Goal: Transaction & Acquisition: Book appointment/travel/reservation

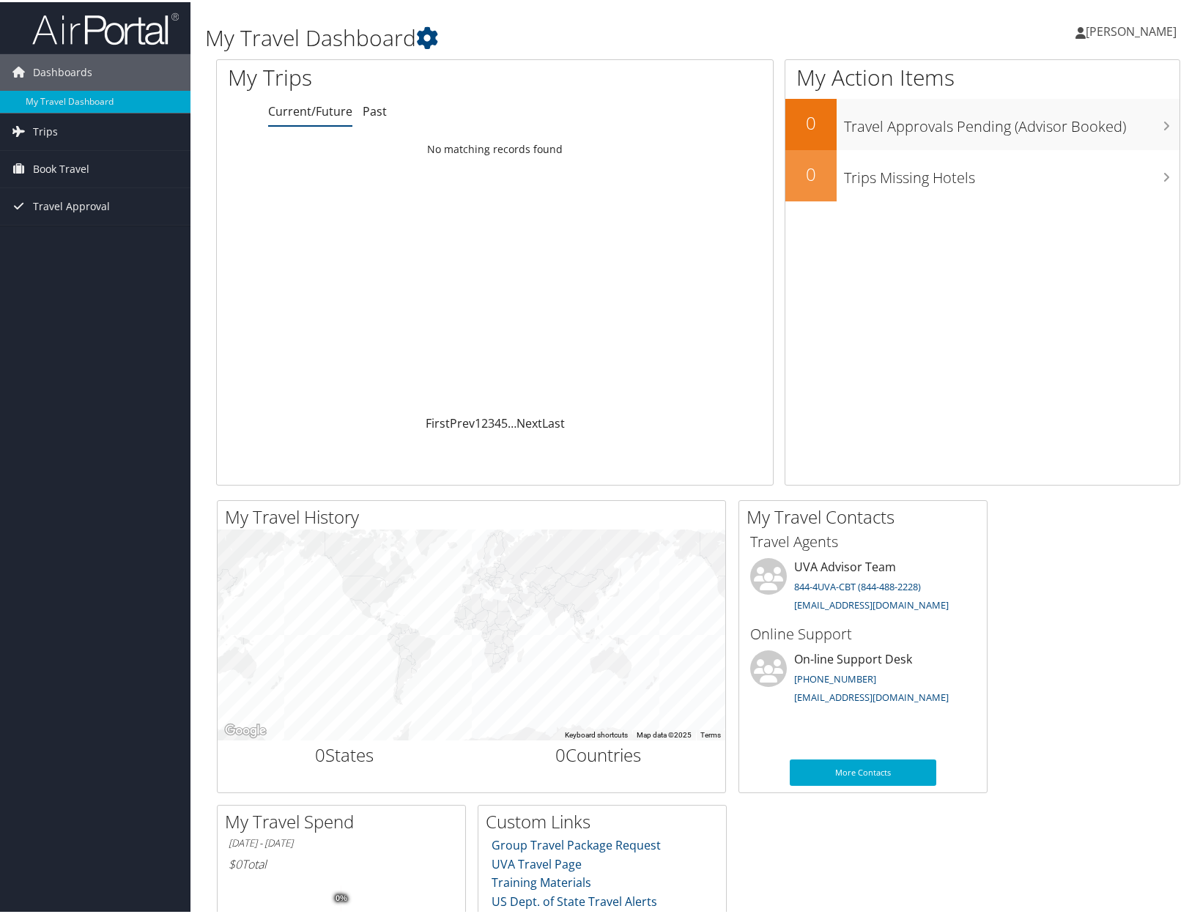
click at [1087, 34] on span "[PERSON_NAME]" at bounding box center [1131, 29] width 91 height 16
click at [1070, 124] on link "View Travel Profile" at bounding box center [1091, 130] width 163 height 25
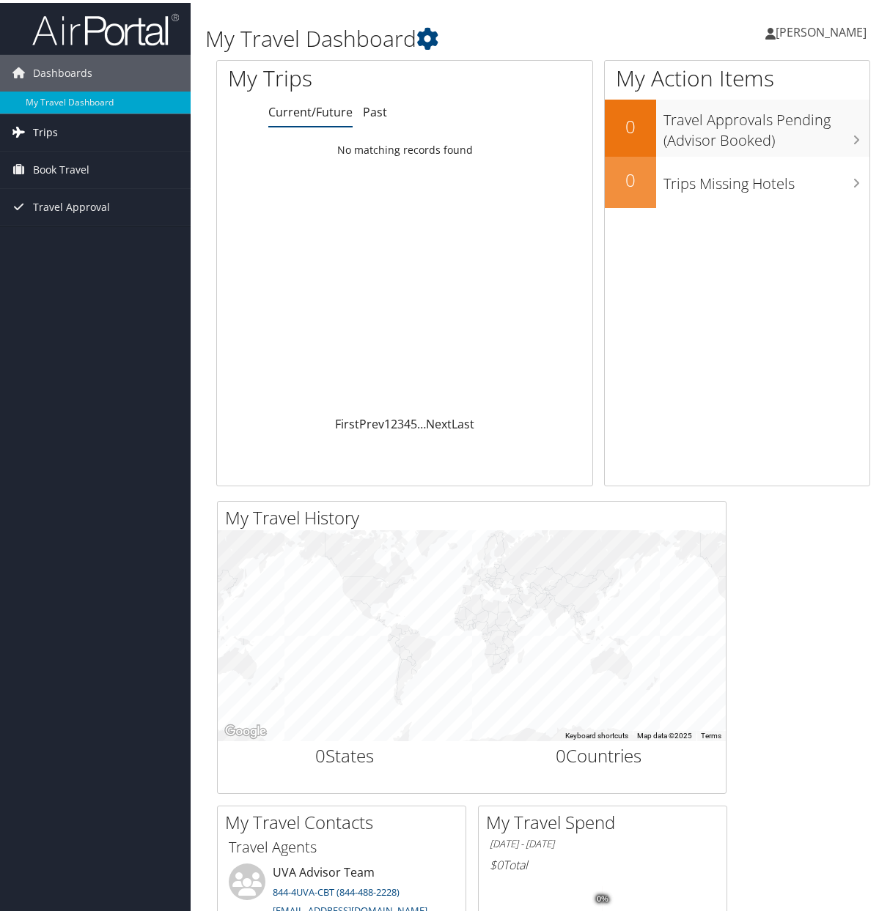
click at [52, 125] on span "Trips" at bounding box center [45, 129] width 25 height 37
click at [84, 223] on span "Book Travel" at bounding box center [61, 233] width 56 height 37
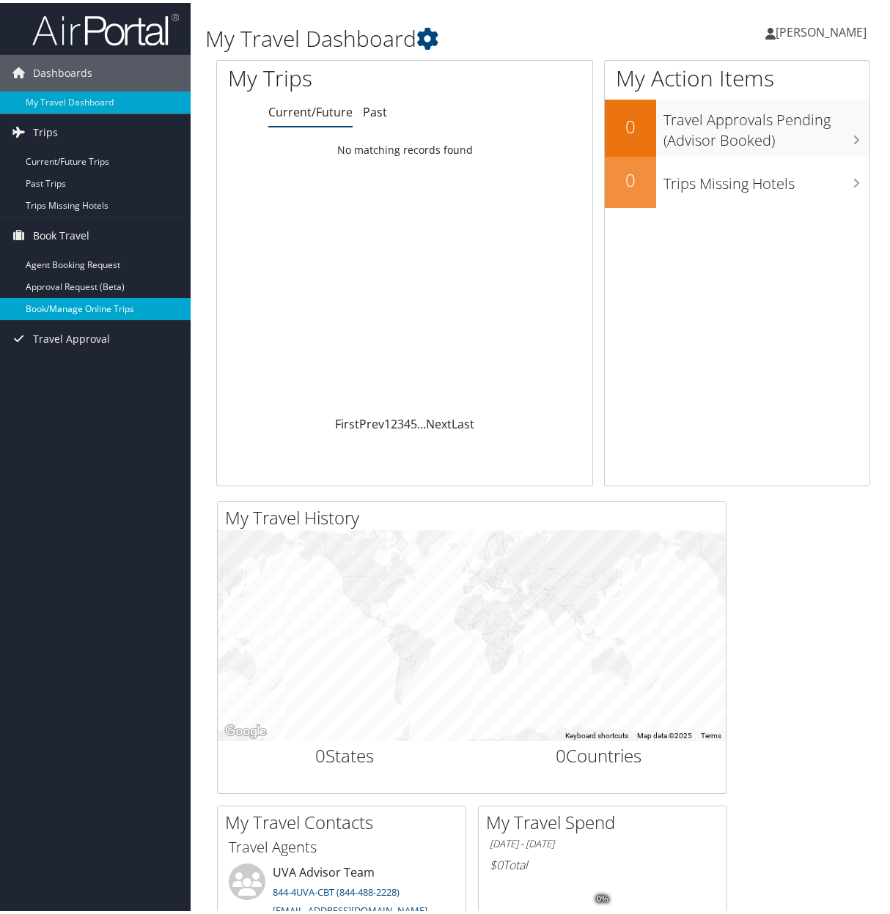
click at [89, 305] on link "Book/Manage Online Trips" at bounding box center [95, 306] width 191 height 22
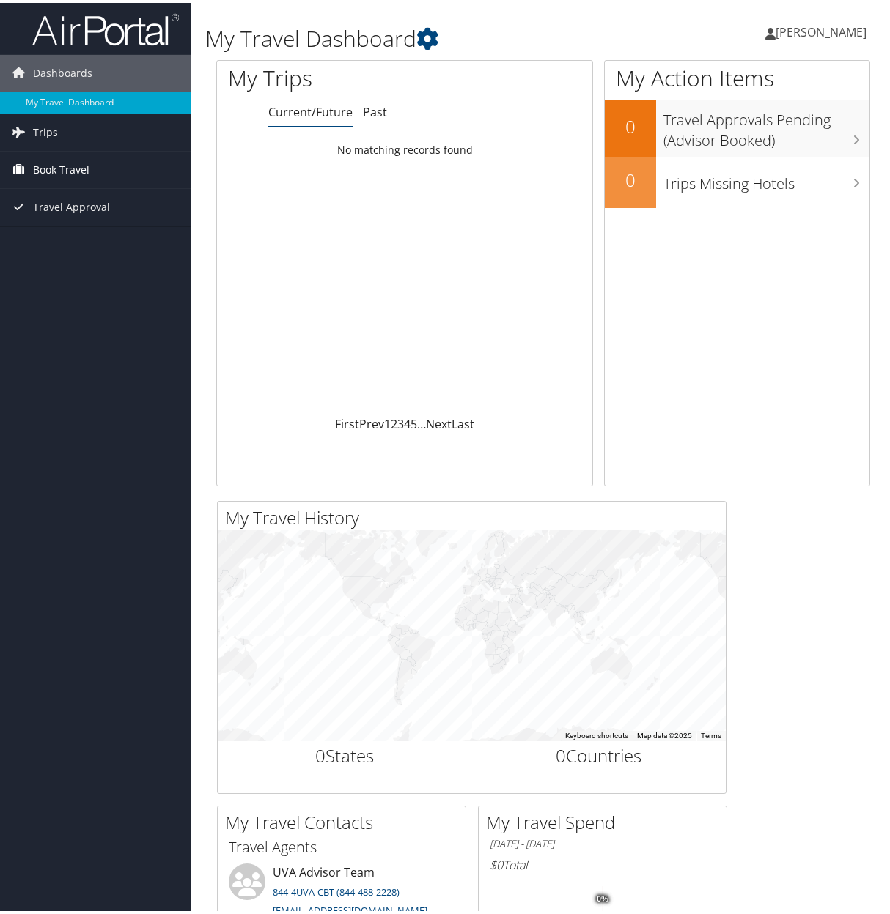
click at [62, 173] on span "Book Travel" at bounding box center [61, 167] width 56 height 37
click at [74, 232] on link "Book/Manage Online Trips" at bounding box center [95, 240] width 191 height 22
click at [53, 237] on link "Book/Manage Online Trips" at bounding box center [95, 240] width 191 height 22
